Goal: Information Seeking & Learning: Learn about a topic

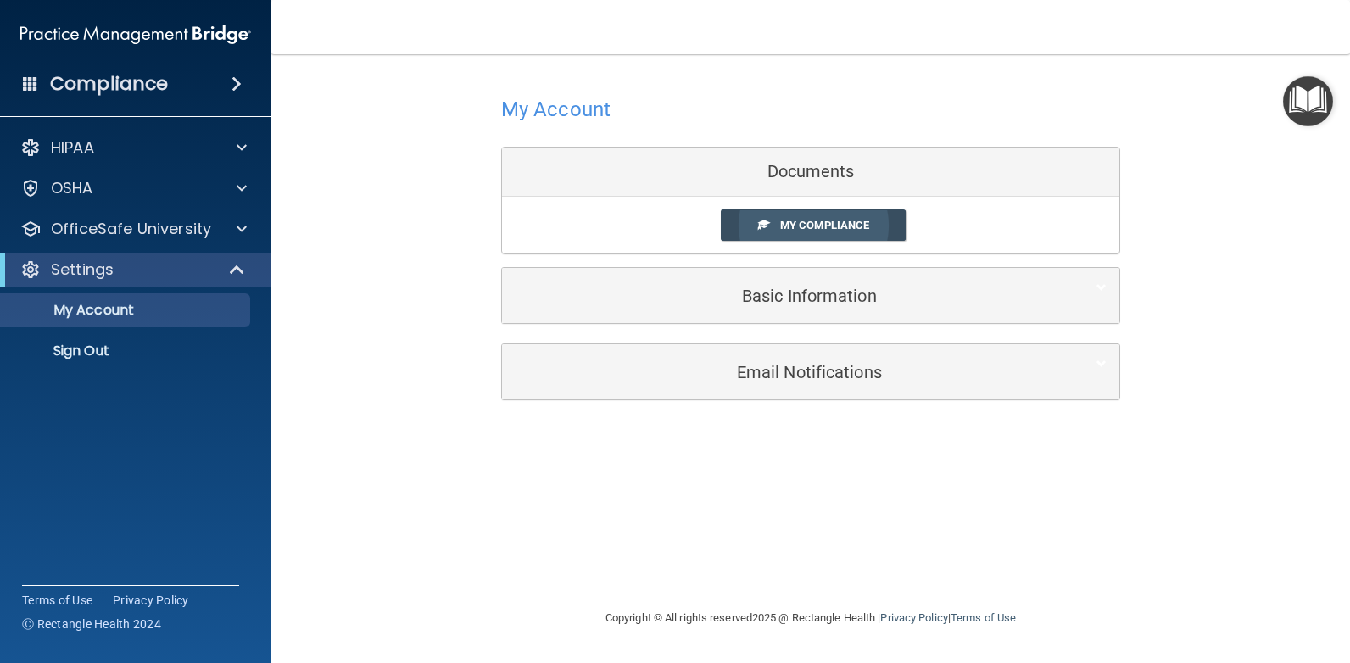
click at [811, 228] on span "My Compliance" at bounding box center [824, 225] width 89 height 13
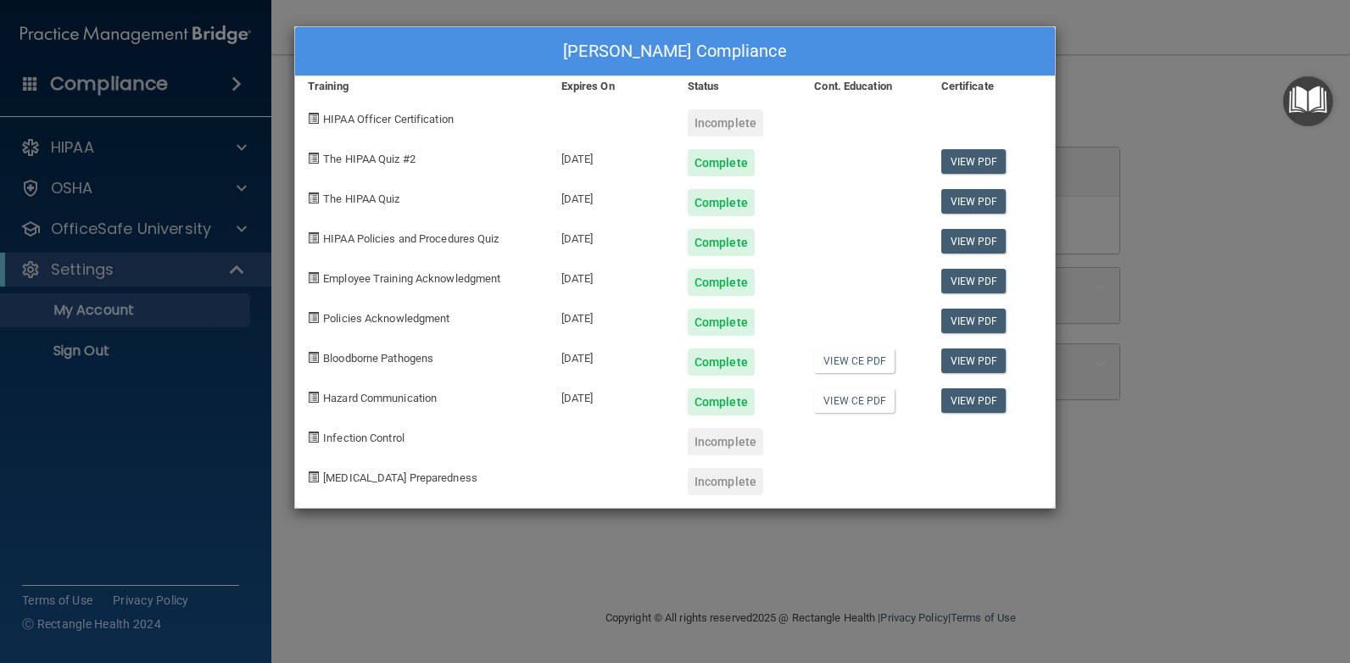
click at [725, 445] on div "Incomplete" at bounding box center [725, 441] width 75 height 27
click at [1152, 229] on div "[PERSON_NAME] Compliance Training Expires On Status Cont. Education Certificate…" at bounding box center [675, 331] width 1350 height 663
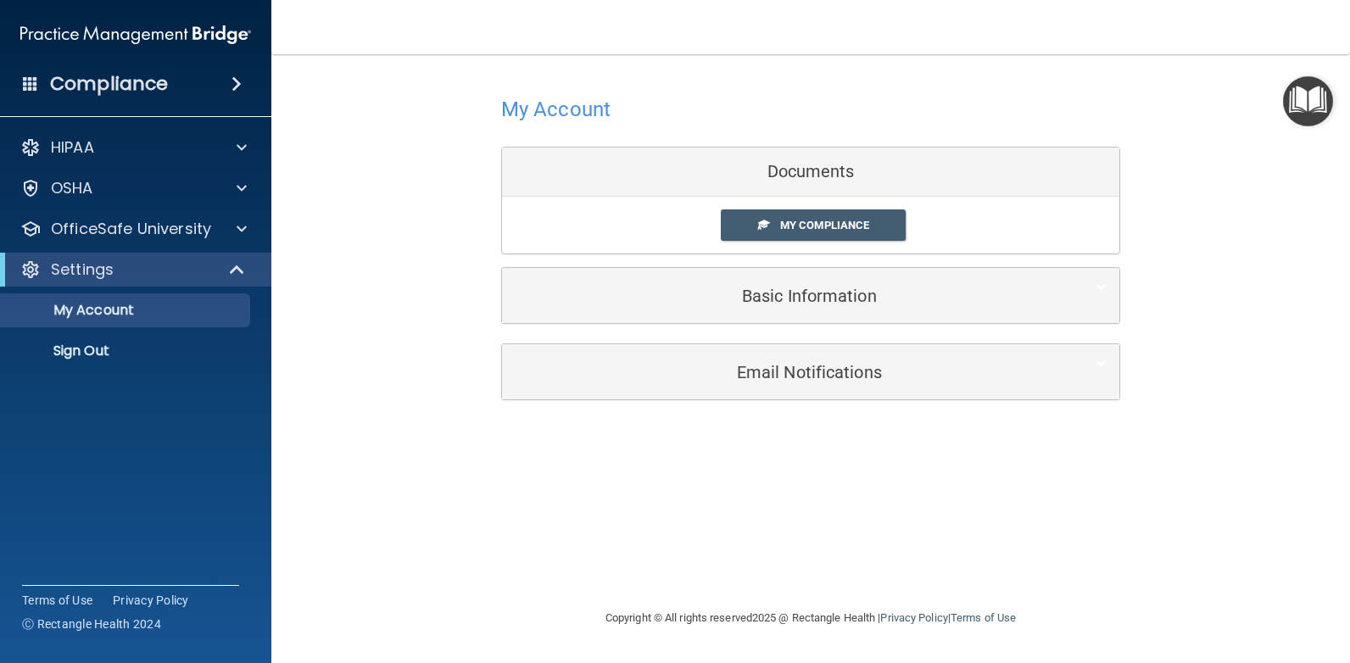
click at [1298, 109] on img "Open Resource Center" at bounding box center [1308, 101] width 50 height 50
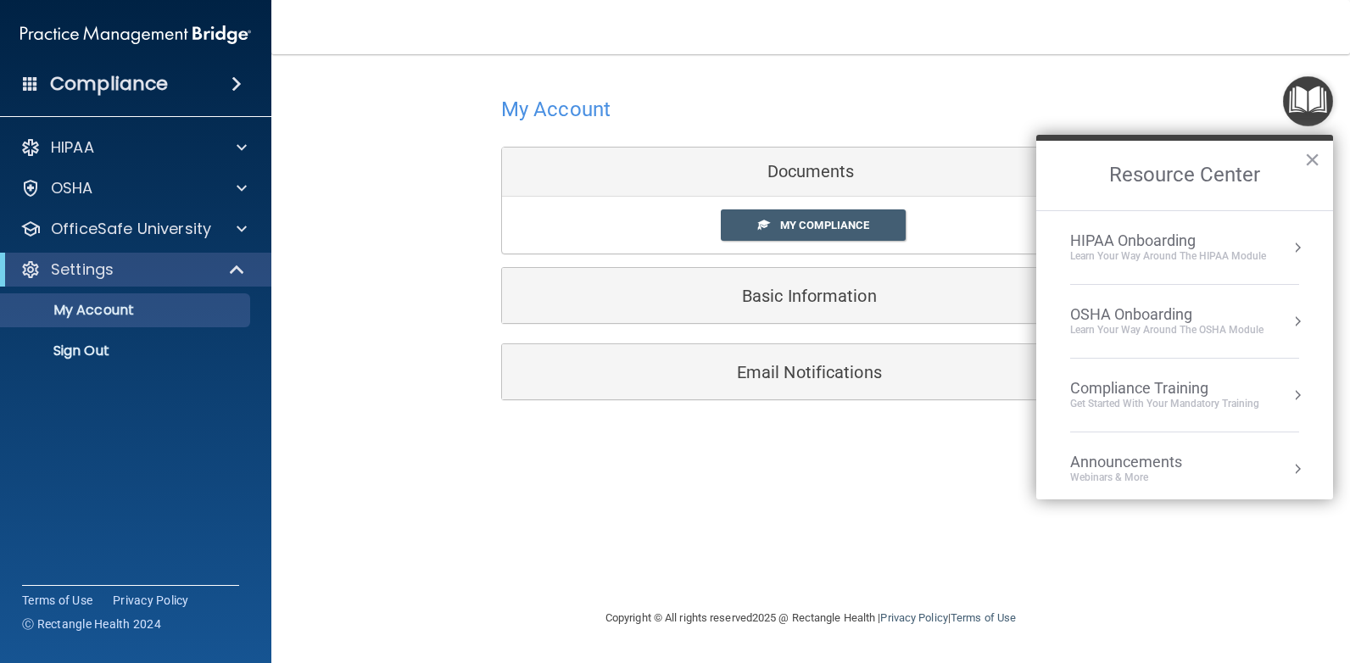
click at [1100, 321] on div "OSHA Onboarding" at bounding box center [1166, 314] width 193 height 19
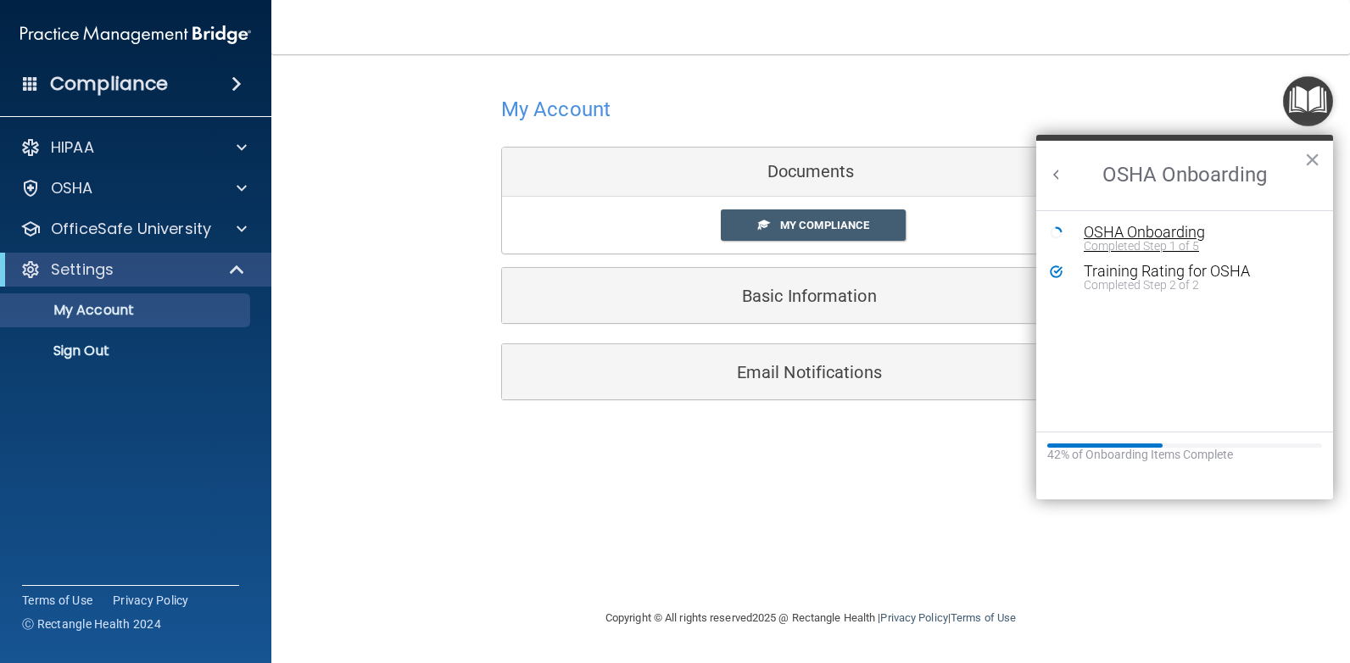
click at [1122, 237] on div "OSHA Onboarding" at bounding box center [1197, 232] width 227 height 15
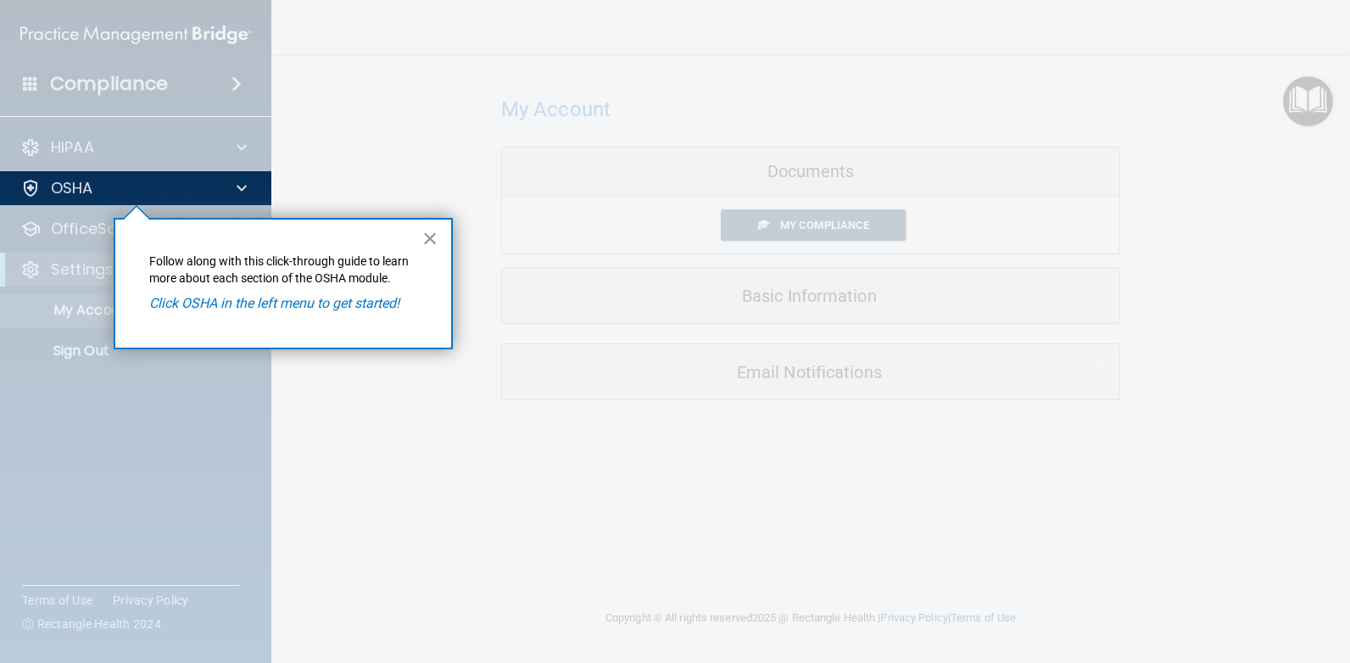
click at [426, 241] on button "×" at bounding box center [430, 238] width 16 height 27
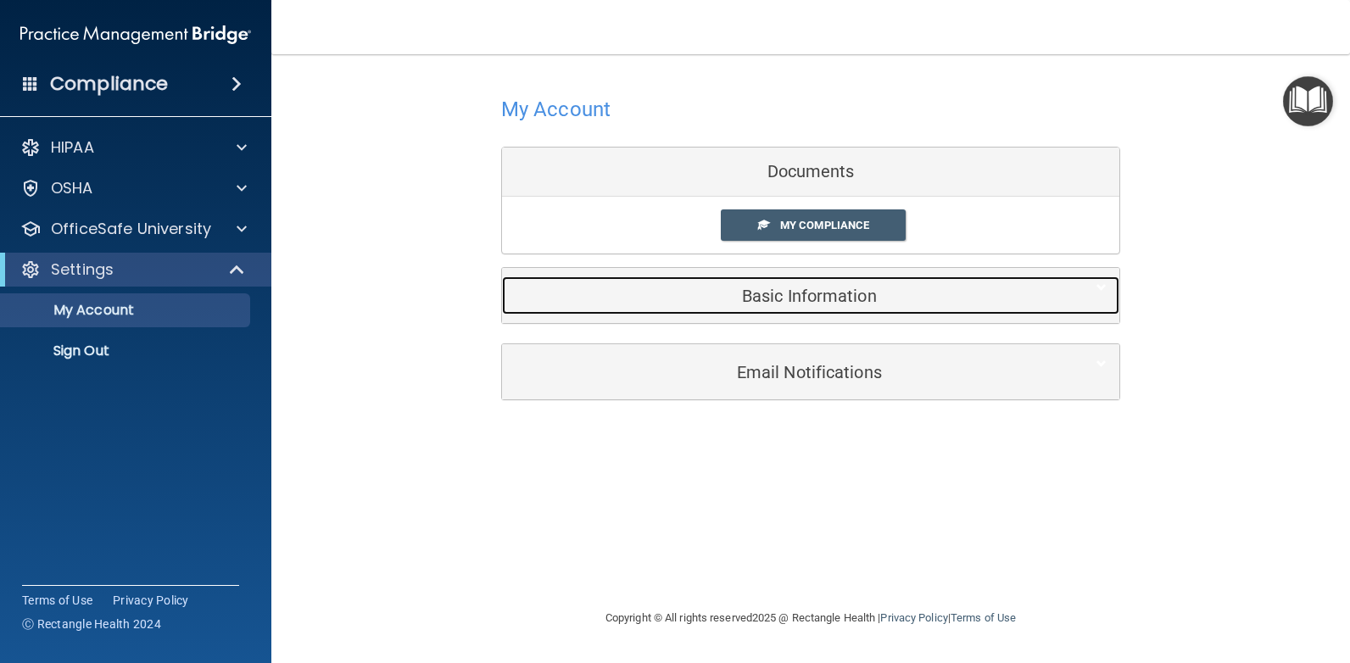
click at [791, 309] on div "Basic Information" at bounding box center [785, 295] width 566 height 38
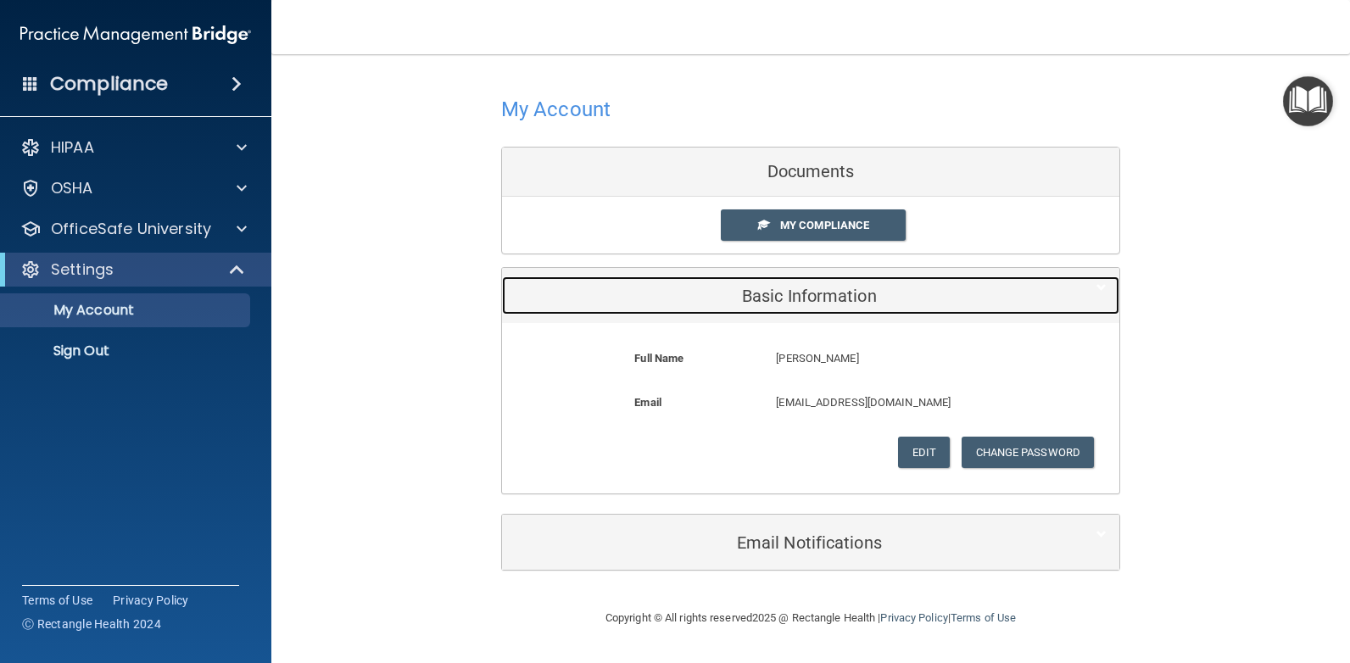
click at [791, 309] on div "Basic Information" at bounding box center [785, 295] width 566 height 38
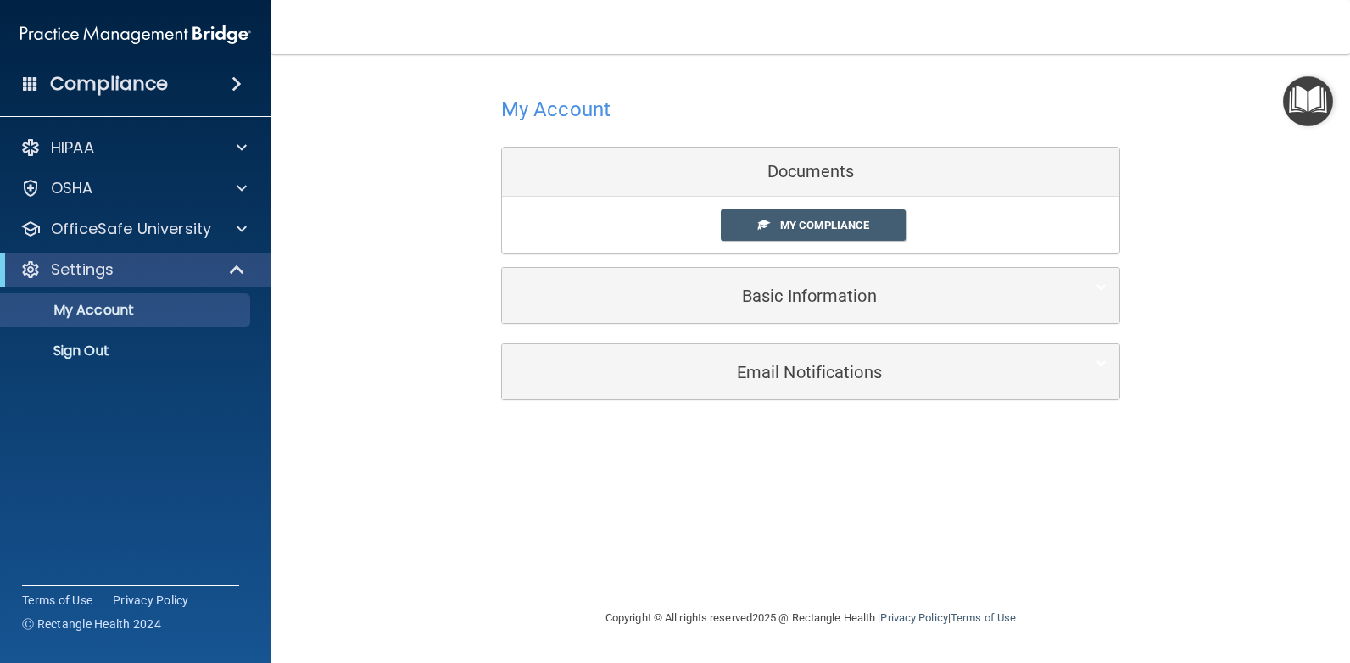
click at [814, 175] on div "Documents" at bounding box center [810, 172] width 617 height 49
click at [233, 229] on div at bounding box center [239, 229] width 42 height 20
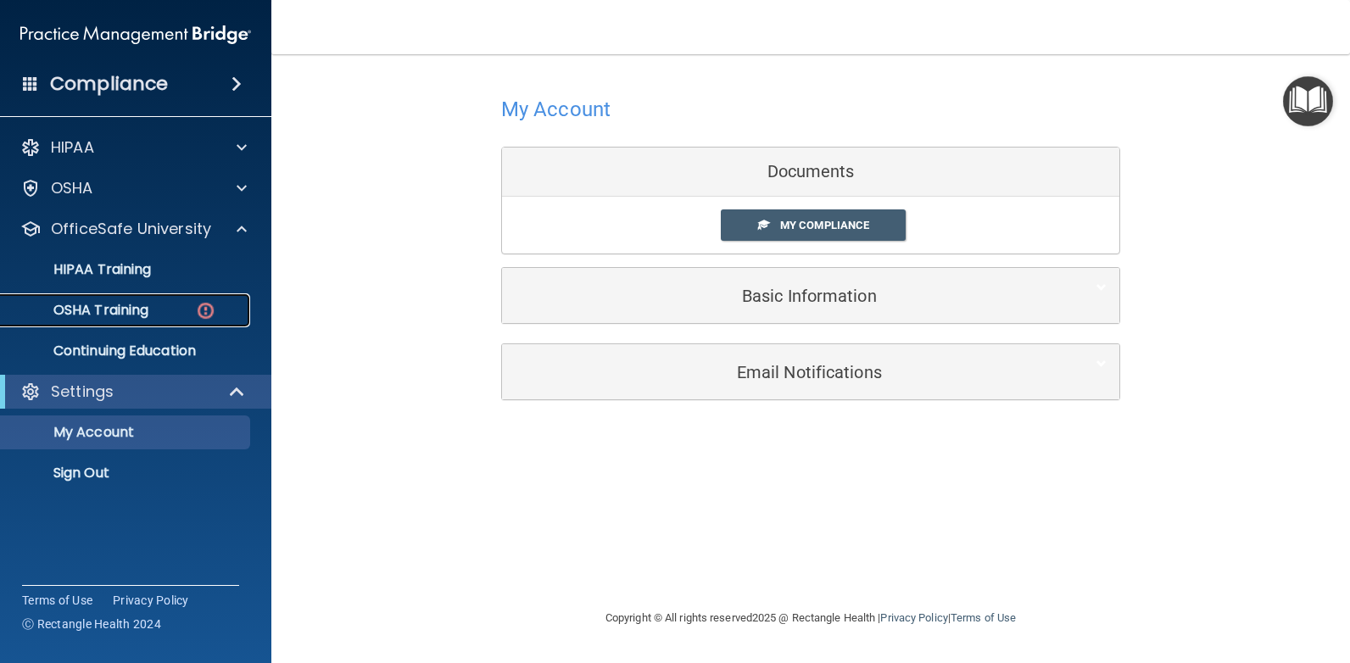
click at [157, 301] on link "OSHA Training" at bounding box center [116, 310] width 267 height 34
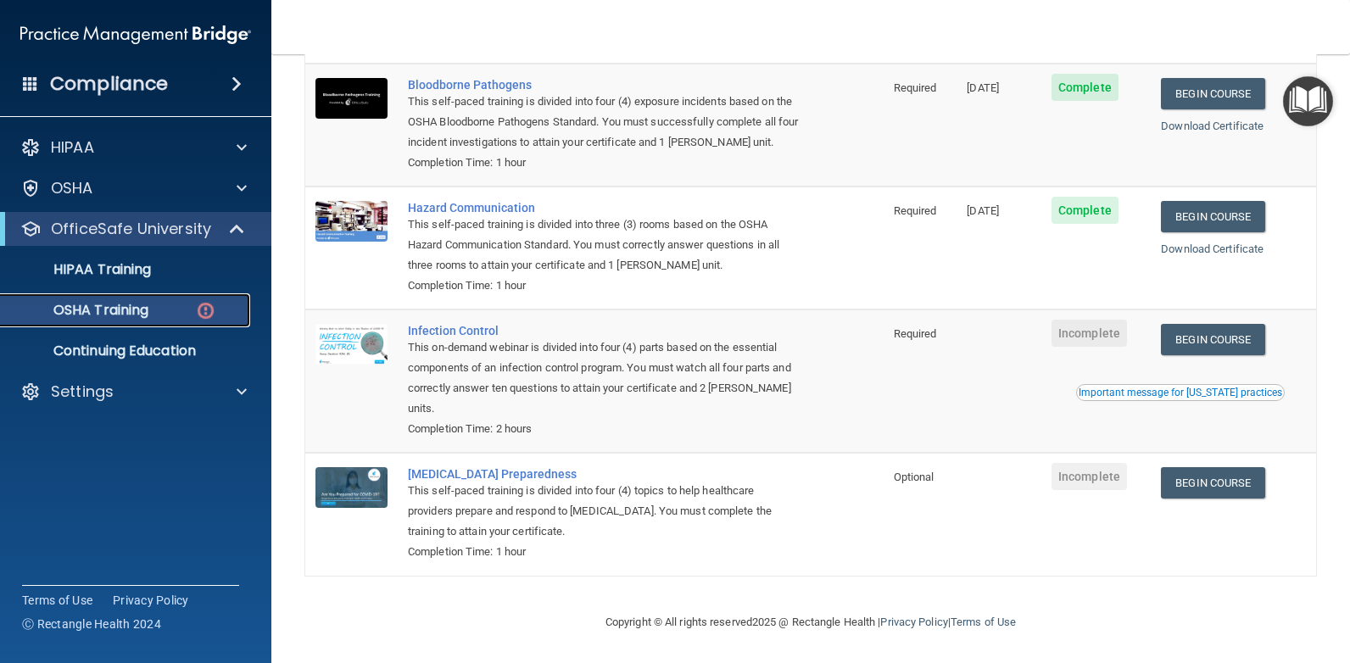
scroll to position [178, 0]
click at [1213, 334] on link "Begin Course" at bounding box center [1212, 339] width 103 height 31
click at [144, 309] on p "OSHA Training" at bounding box center [79, 310] width 137 height 17
click at [120, 315] on p "OSHA Training" at bounding box center [79, 310] width 137 height 17
click at [149, 264] on p "HIPAA Training" at bounding box center [81, 269] width 140 height 17
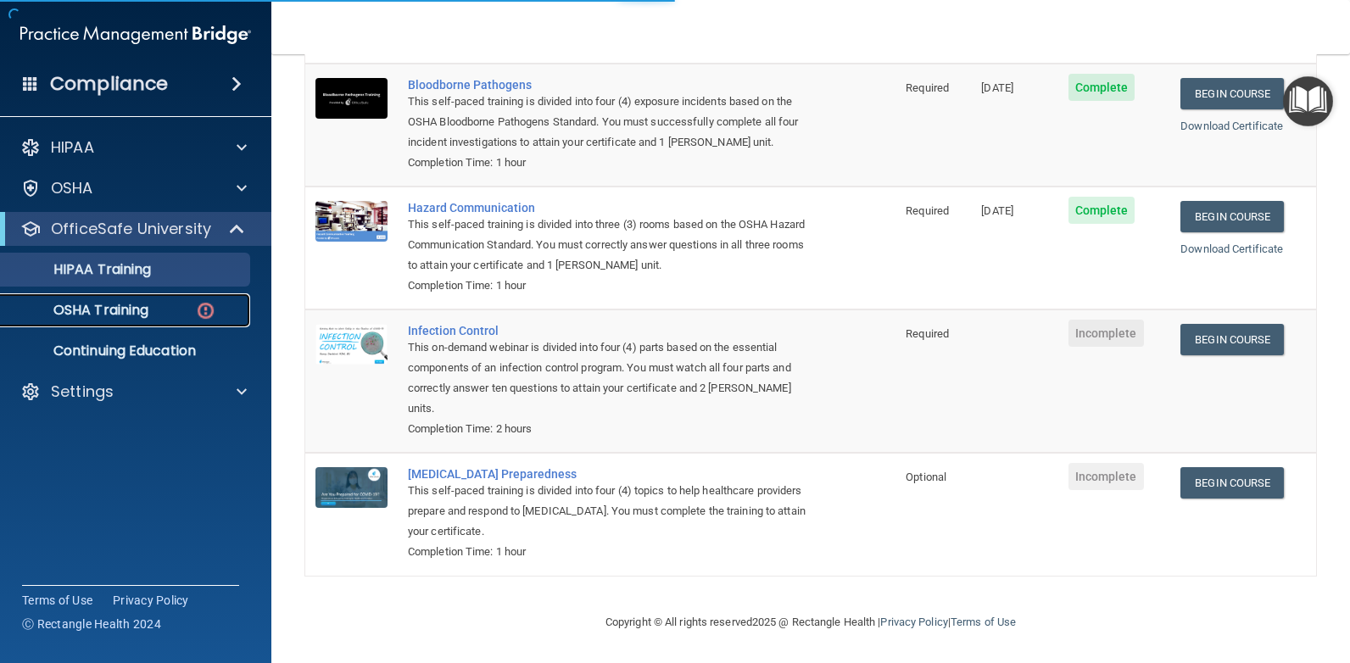
click at [137, 316] on p "OSHA Training" at bounding box center [79, 310] width 137 height 17
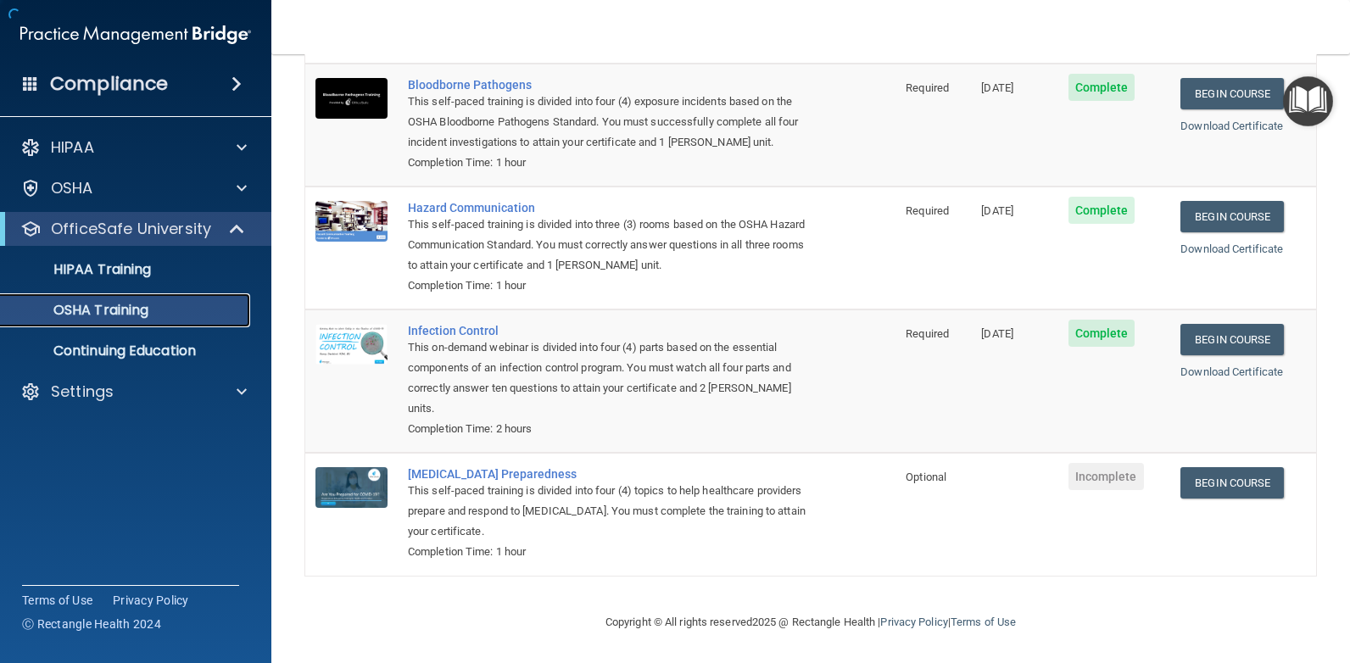
scroll to position [131, 0]
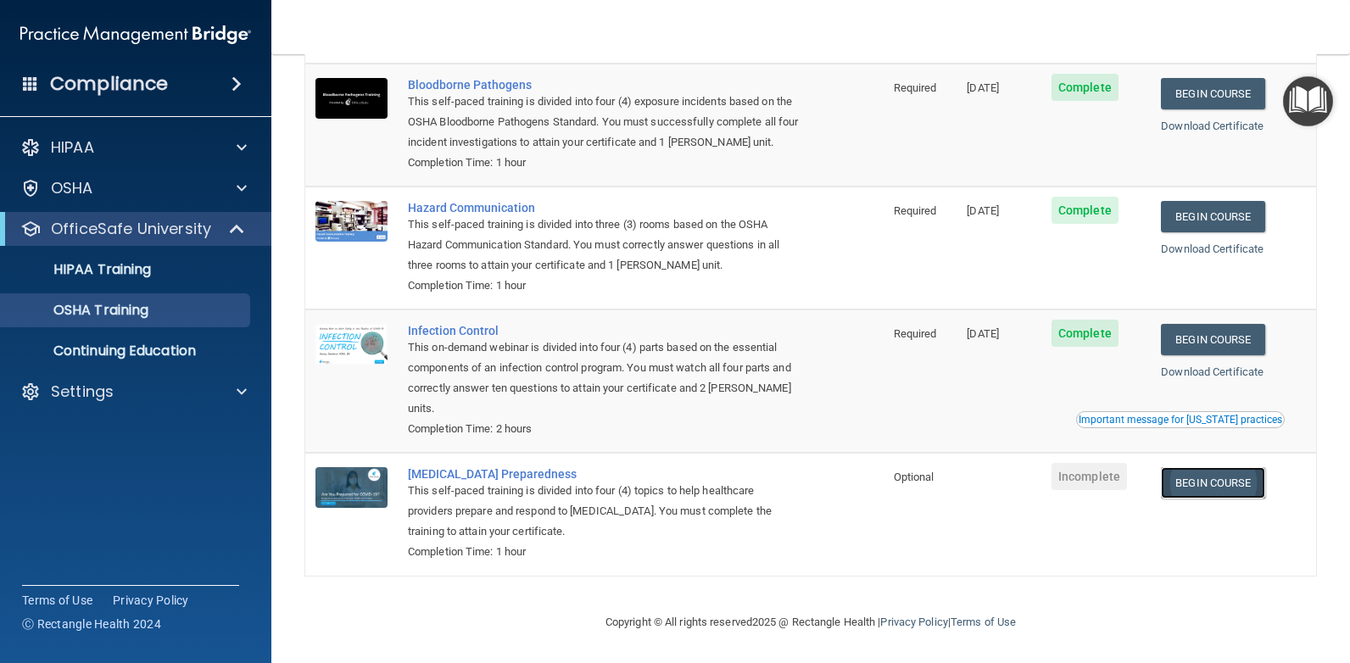
click at [1192, 481] on link "Begin Course" at bounding box center [1212, 482] width 103 height 31
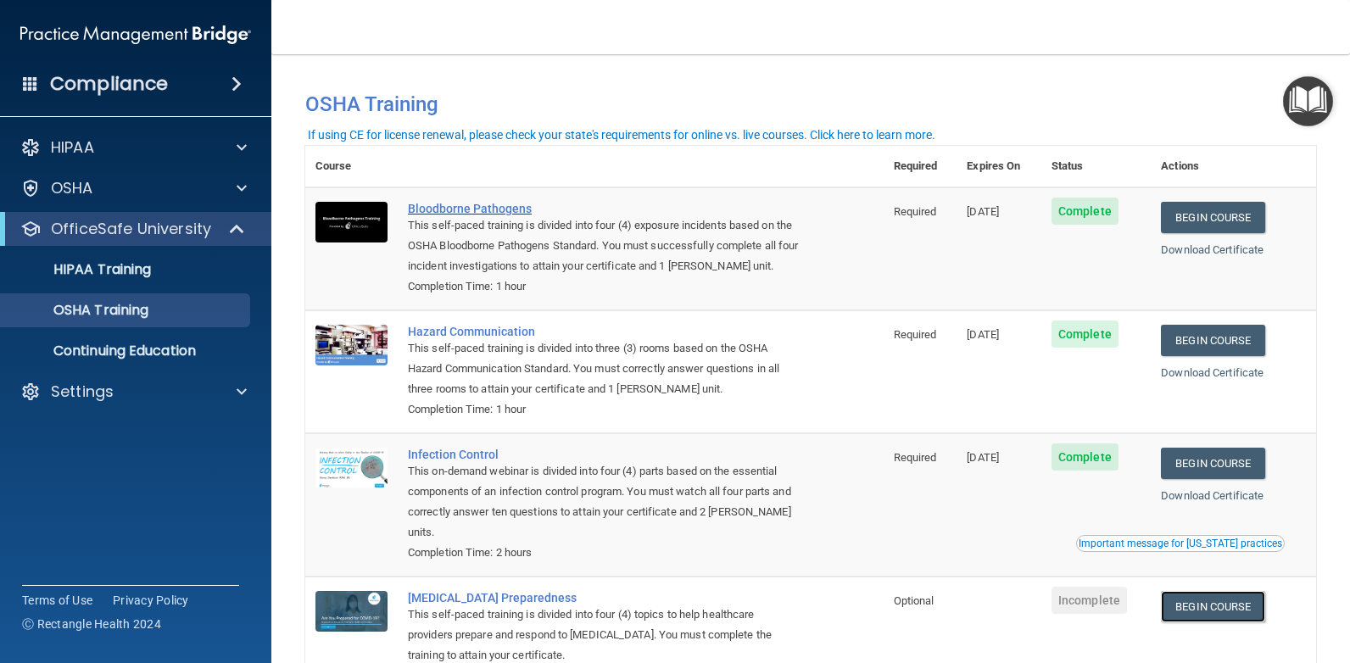
scroll to position [0, 0]
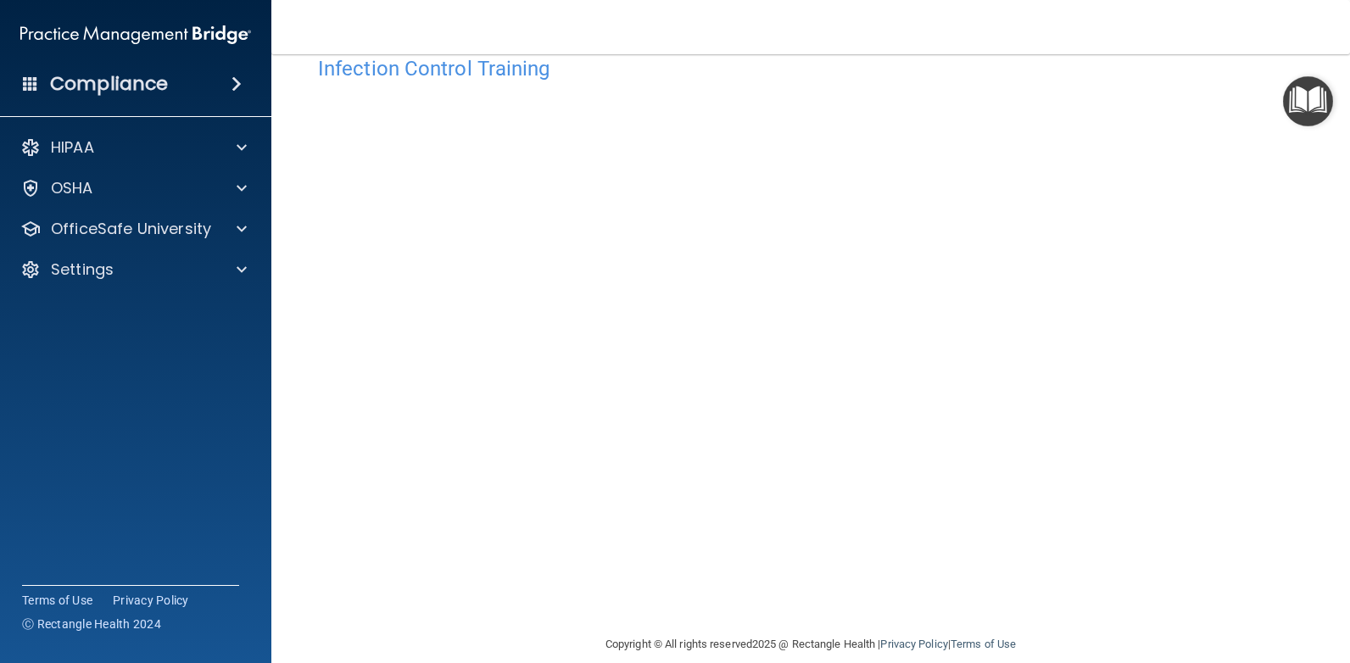
scroll to position [63, 0]
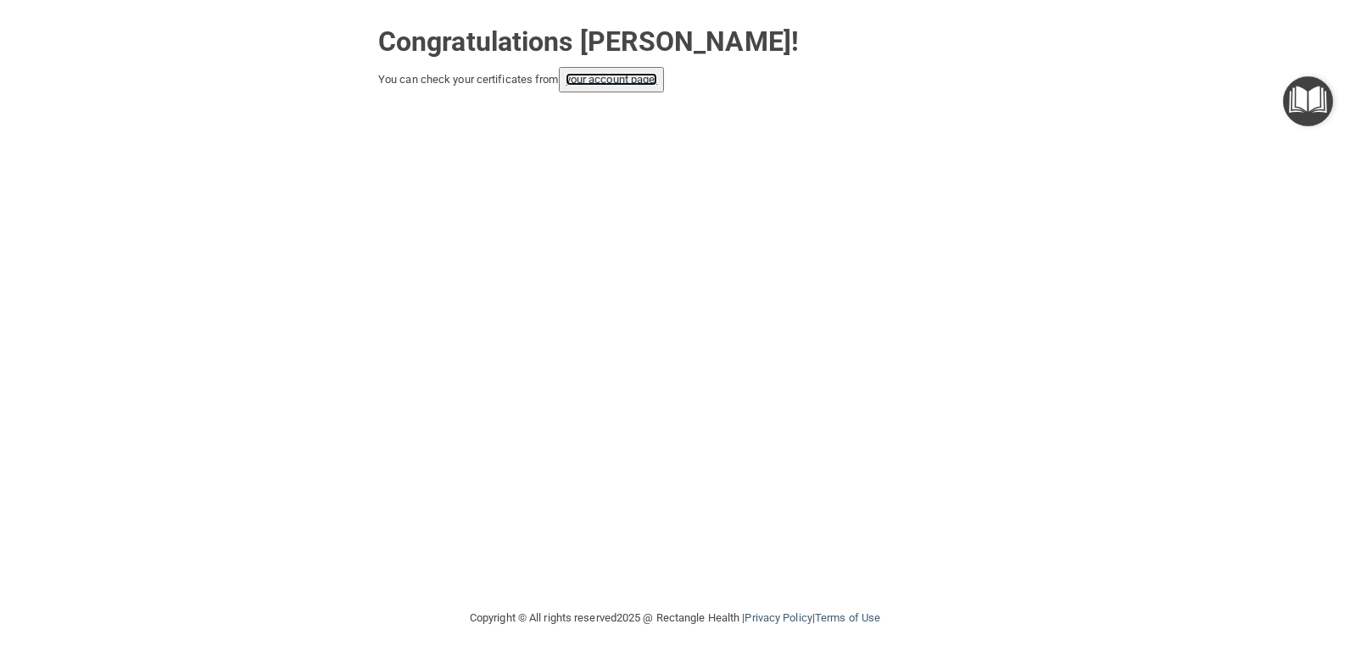
click at [580, 84] on link "your account page!" at bounding box center [612, 79] width 92 height 13
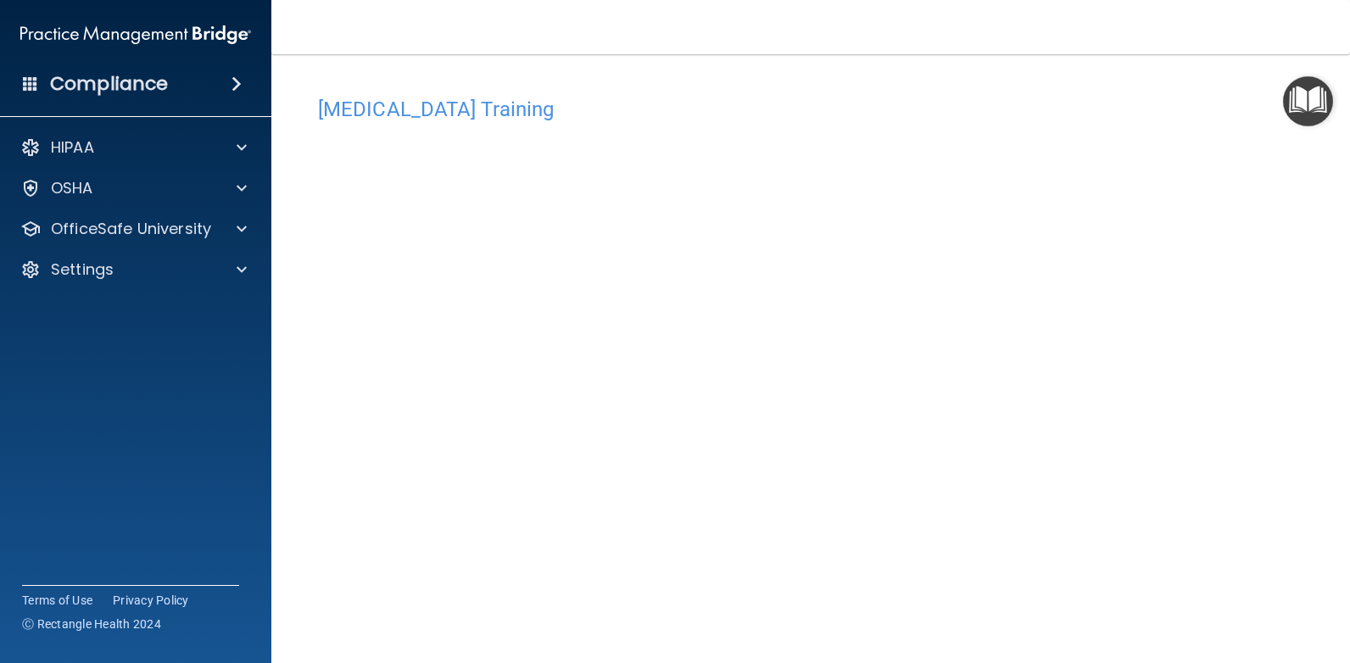
scroll to position [63, 0]
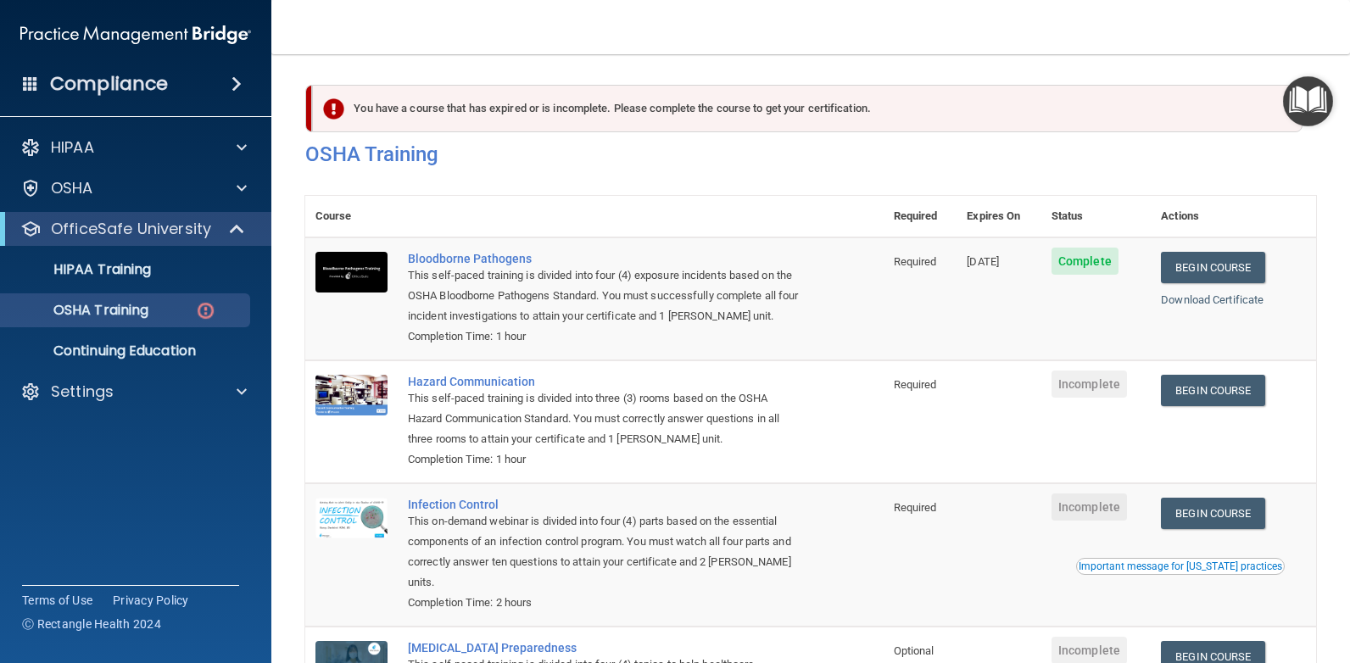
scroll to position [178, 0]
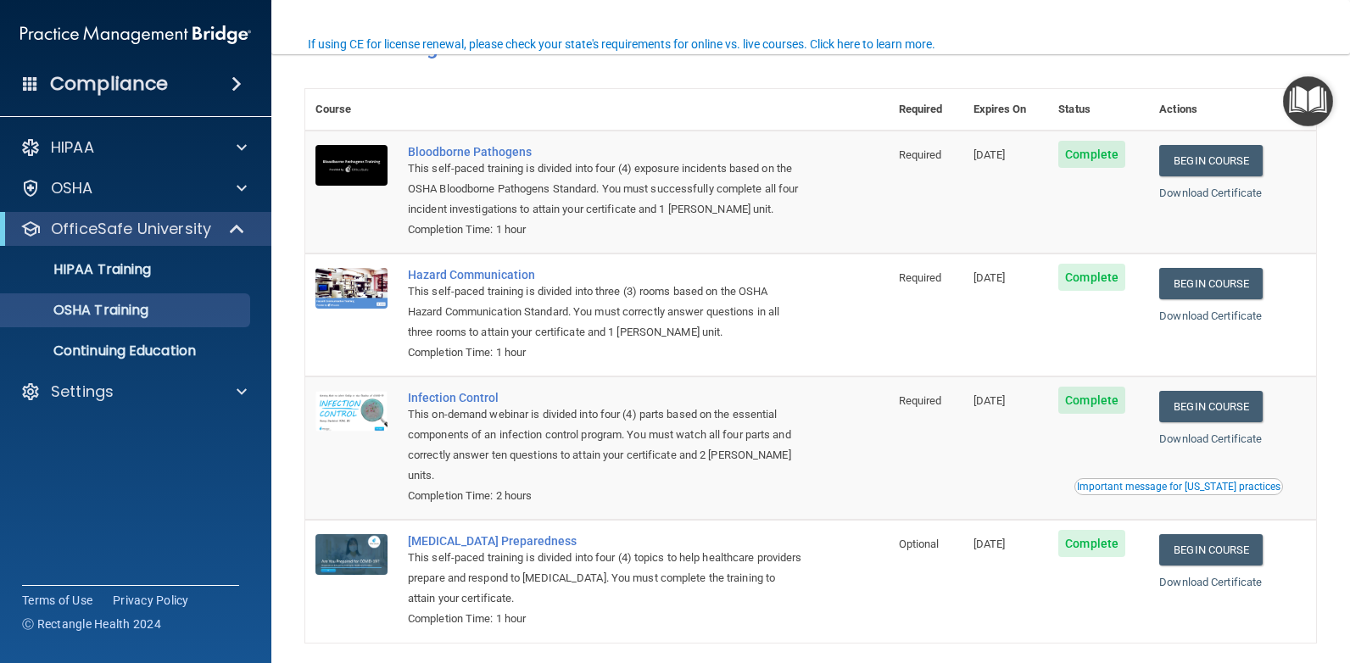
scroll to position [131, 0]
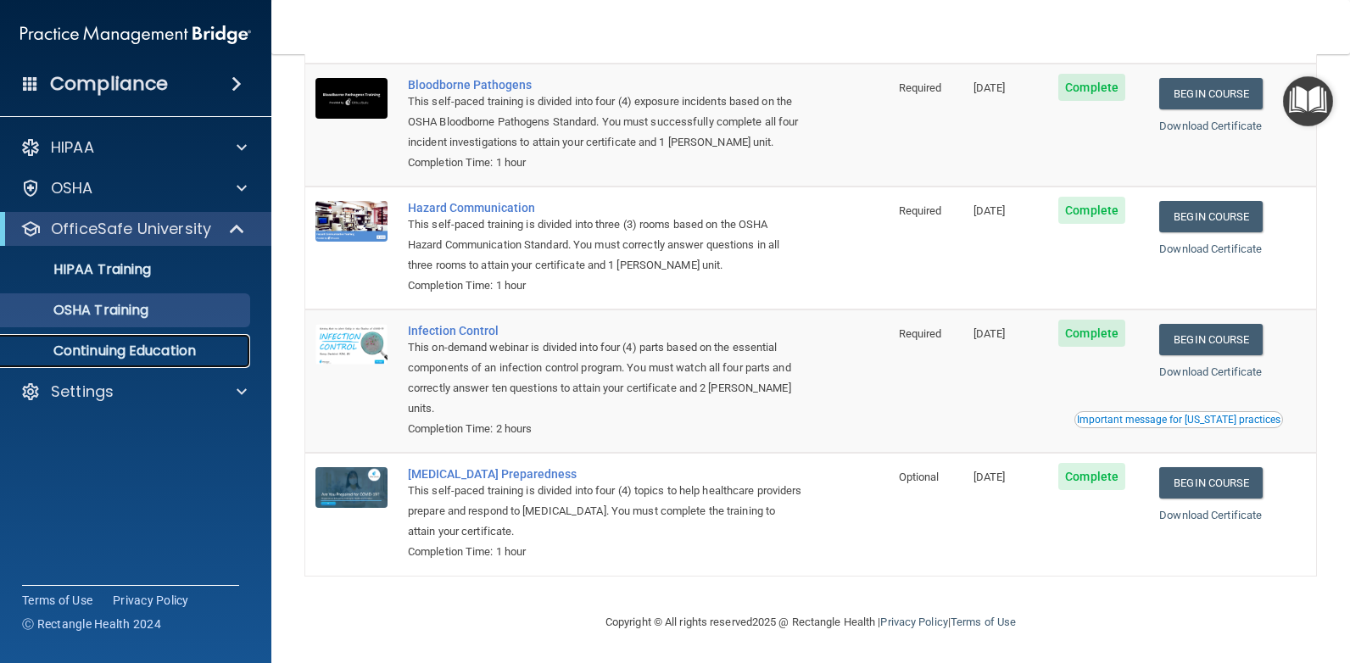
click at [138, 356] on p "Continuing Education" at bounding box center [127, 351] width 232 height 17
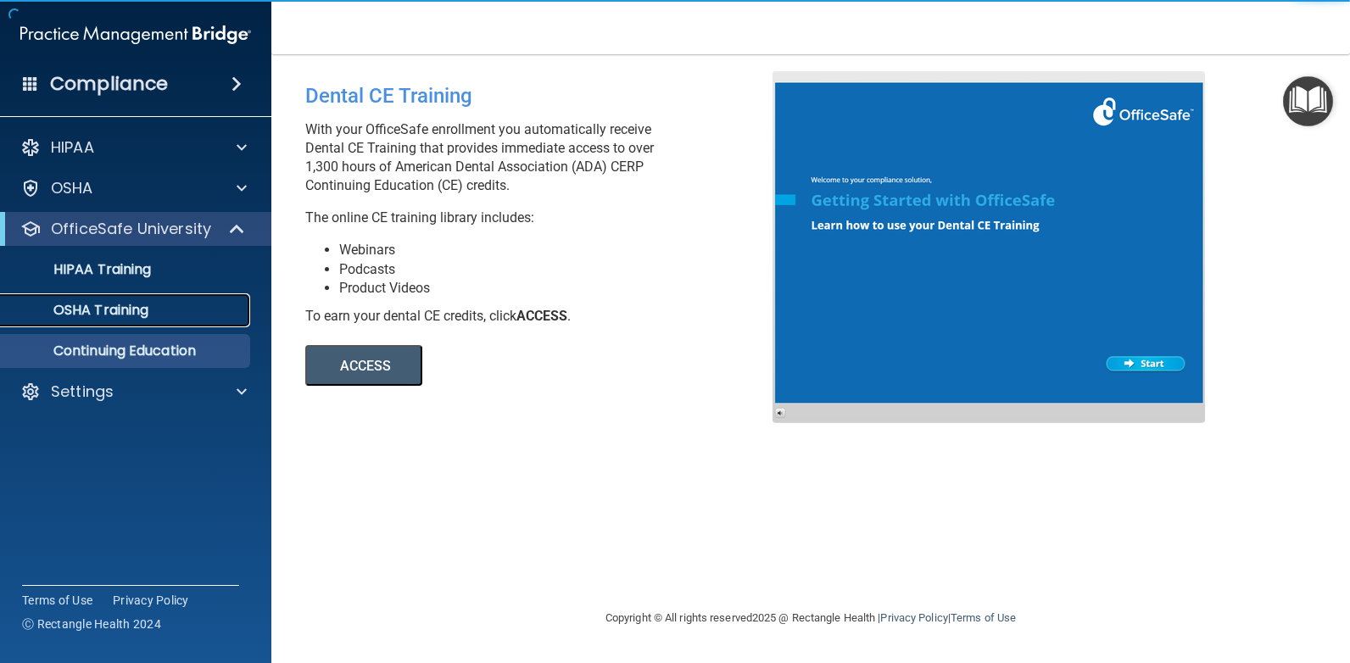
click at [159, 308] on div "OSHA Training" at bounding box center [127, 310] width 232 height 17
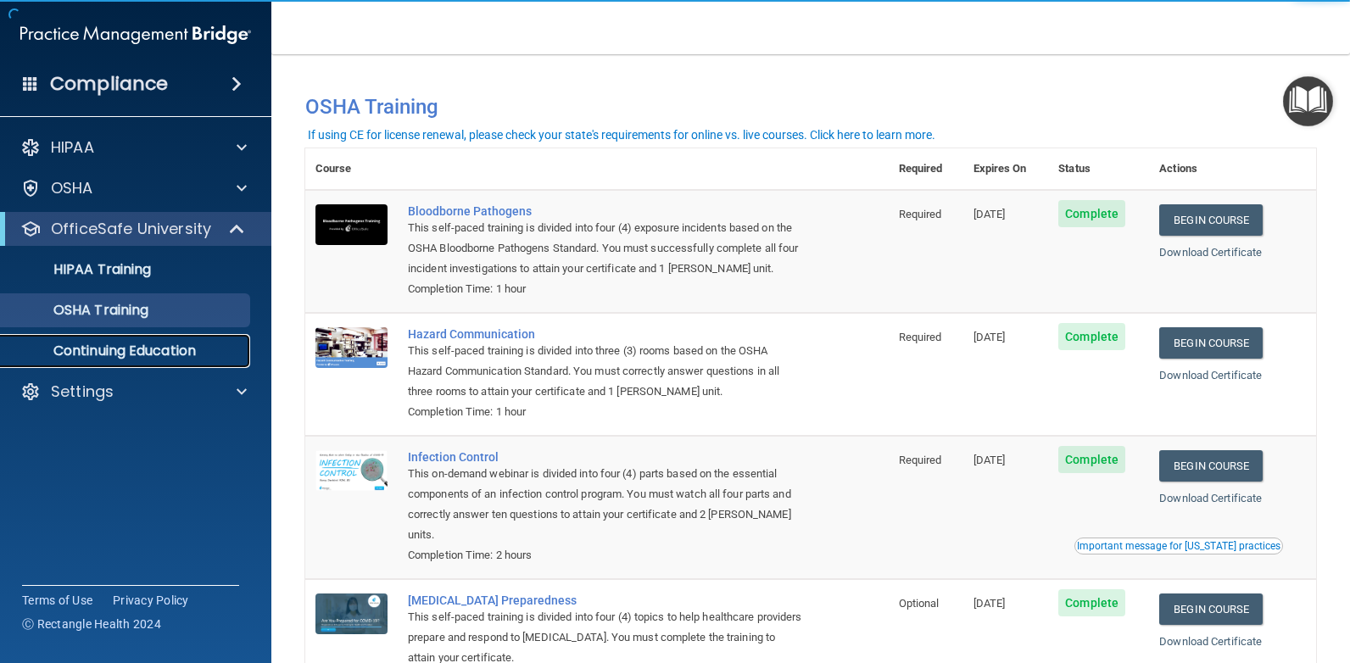
click at [188, 350] on p "Continuing Education" at bounding box center [127, 351] width 232 height 17
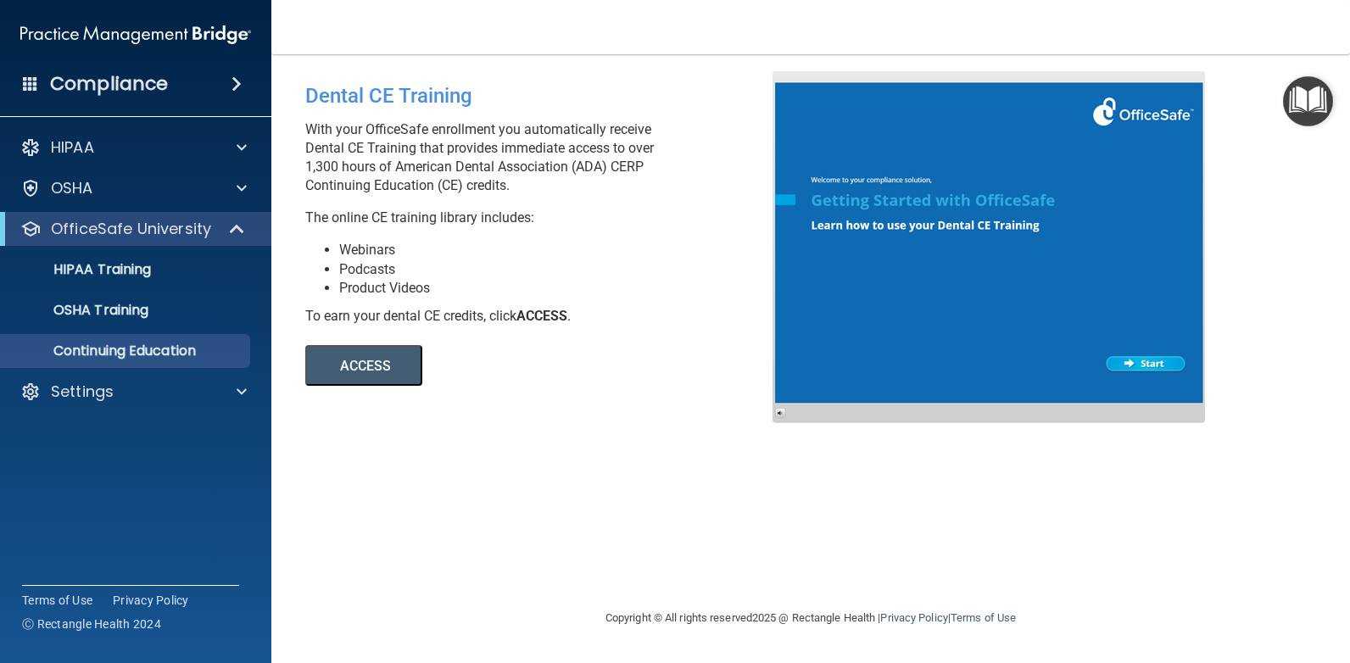
click at [348, 363] on button "ACCESS" at bounding box center [363, 365] width 117 height 41
